Goal: Information Seeking & Learning: Learn about a topic

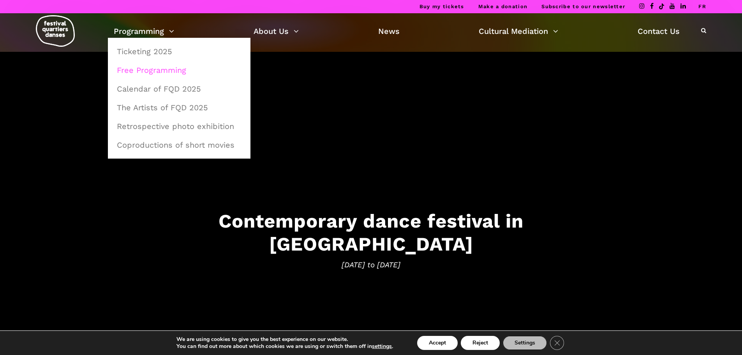
click at [148, 68] on link "Free Programming" at bounding box center [179, 70] width 134 height 18
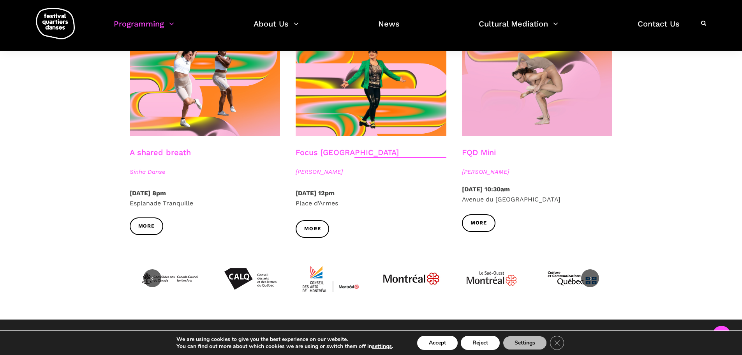
scroll to position [821, 0]
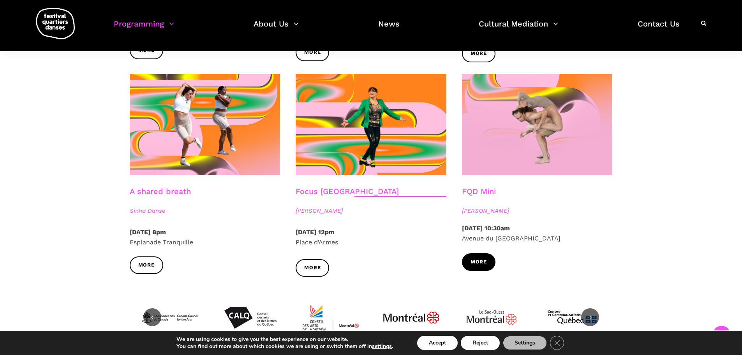
click at [489, 260] on link "More" at bounding box center [479, 262] width 34 height 18
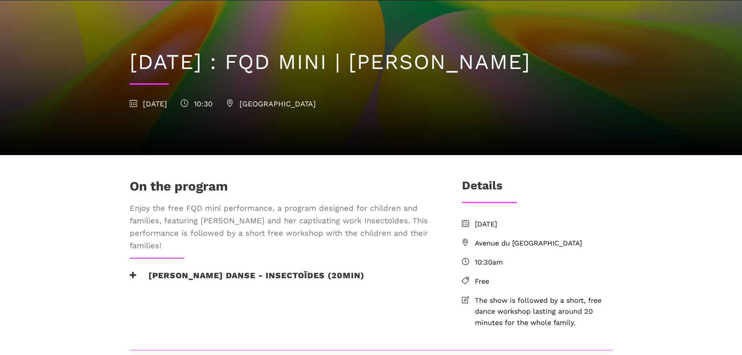
scroll to position [117, 0]
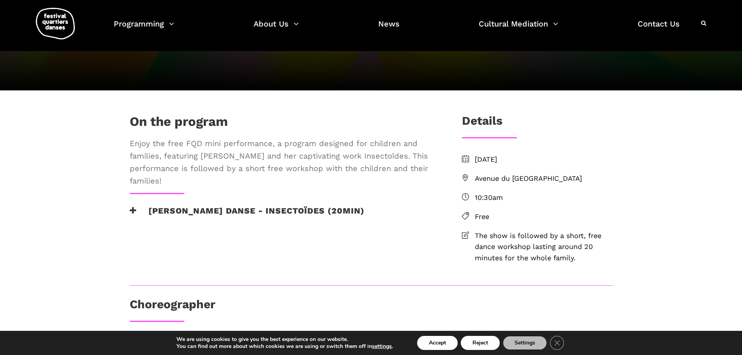
click at [476, 184] on span "Avenue du Musée des Beaux Arts de Montréal" at bounding box center [544, 178] width 138 height 11
click at [485, 184] on span "Avenue du Musée des Beaux Arts de Montréal" at bounding box center [544, 178] width 138 height 11
click at [671, 215] on div "On the program Enjoy the free FQD mini performance, a program designed for chil…" at bounding box center [371, 305] width 742 height 431
drag, startPoint x: 482, startPoint y: 205, endPoint x: 509, endPoint y: 213, distance: 28.4
click at [509, 184] on li "Avenue du Musée des Beaux Arts de Montréal" at bounding box center [537, 178] width 151 height 11
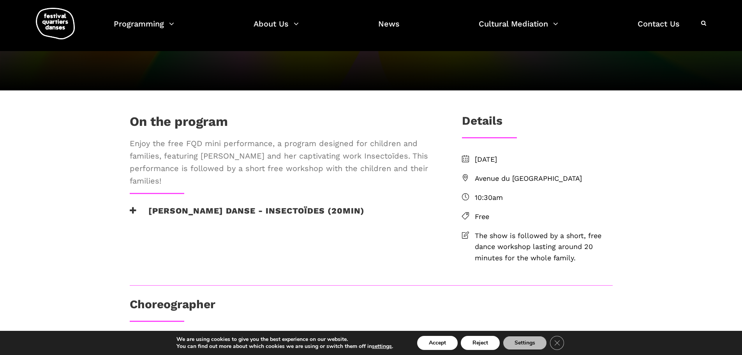
copy li "Avenue du Musée des Beaux Arts de Montréal"
click at [209, 225] on h3 "Pauline Berndsen Danse - Insectoïdes (20min)" at bounding box center [247, 215] width 235 height 19
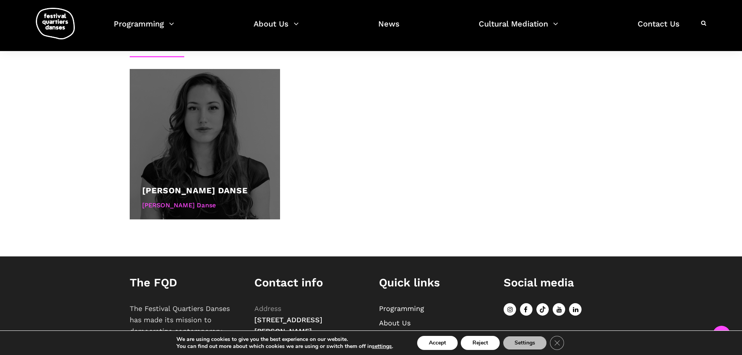
scroll to position [462, 0]
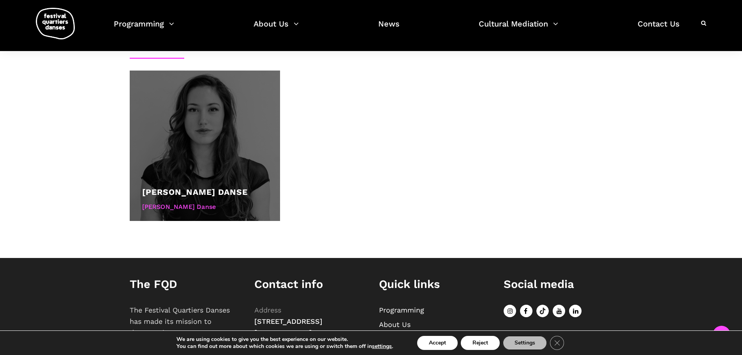
click at [166, 184] on div at bounding box center [205, 146] width 151 height 151
click at [175, 212] on div "Pauline Berndsen Danse" at bounding box center [205, 207] width 126 height 10
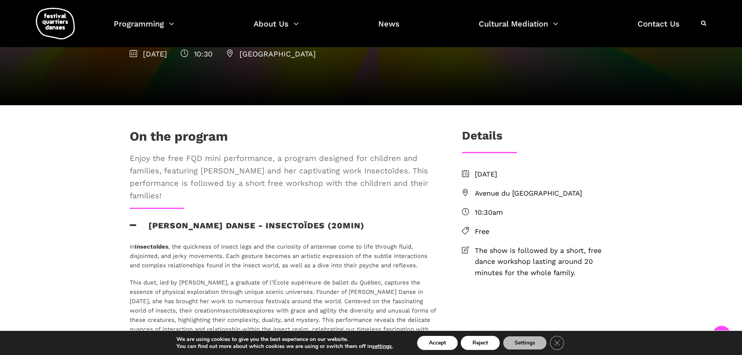
scroll to position [156, 0]
